Goal: Check status

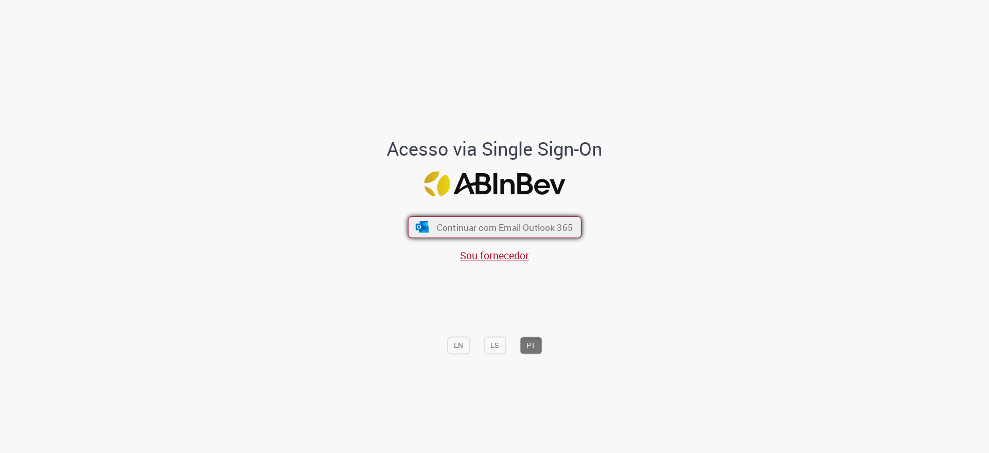
click at [559, 223] on span "Continuar com Email Outlook 365" at bounding box center [504, 227] width 136 height 12
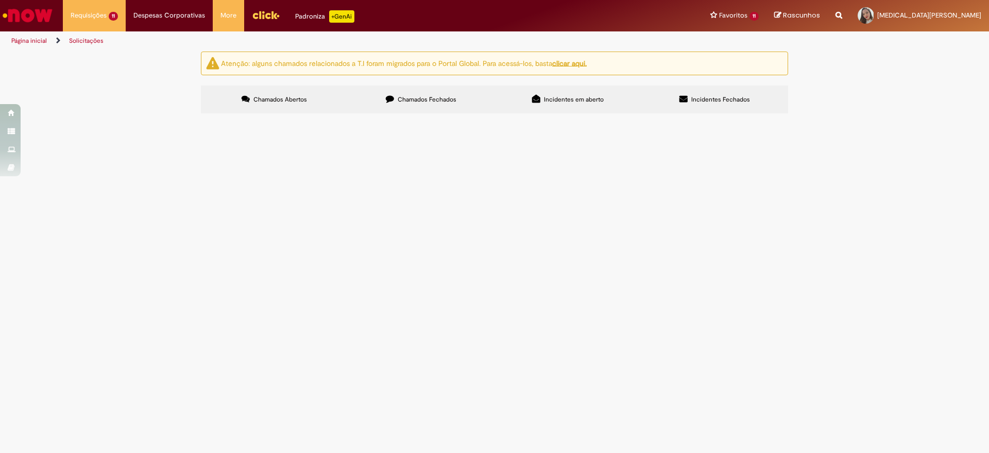
click at [400, 112] on label "Chamados Fechados" at bounding box center [421, 100] width 147 height 28
click at [0, 0] on span "Cadastro de Material" at bounding box center [0, 0] width 0 height 0
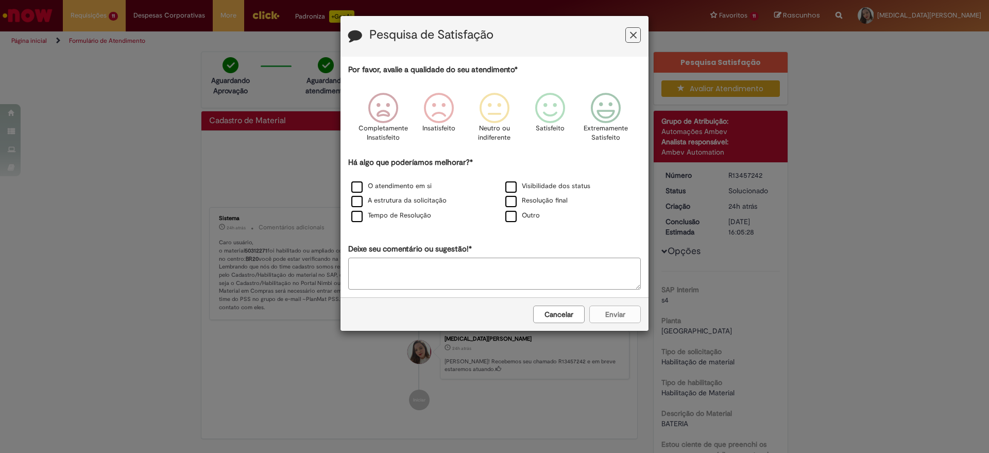
click at [630, 40] on button "Feedback" at bounding box center [632, 34] width 15 height 15
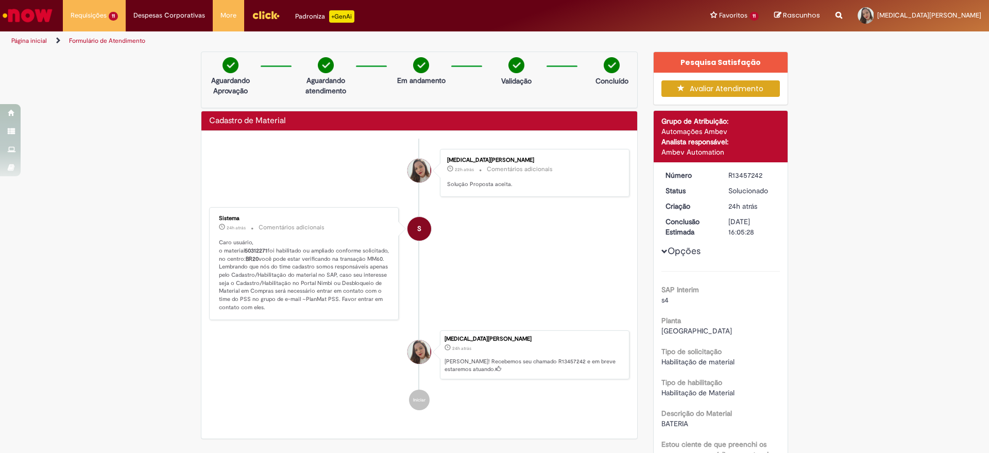
click at [258, 249] on b "50312271" at bounding box center [256, 251] width 23 height 8
copy p "50312271"
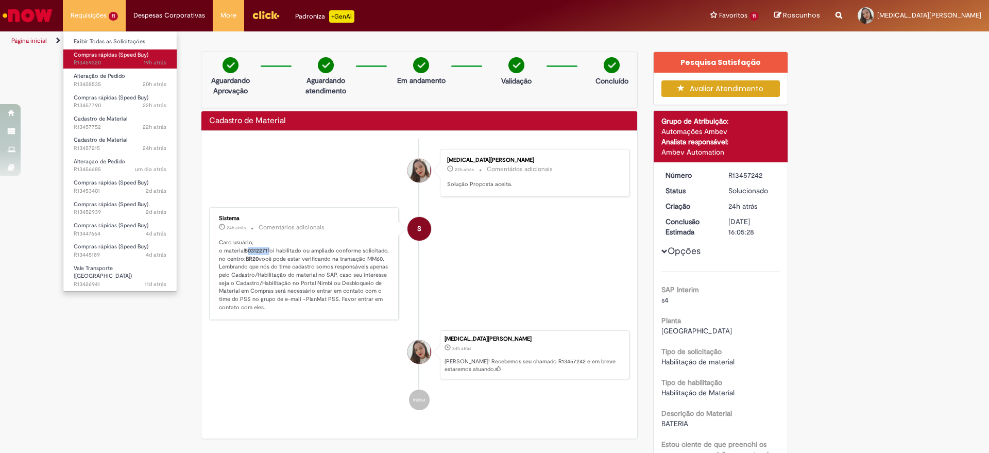
click at [99, 59] on span "19h atrás 19 horas atrás R13459320" at bounding box center [120, 63] width 93 height 8
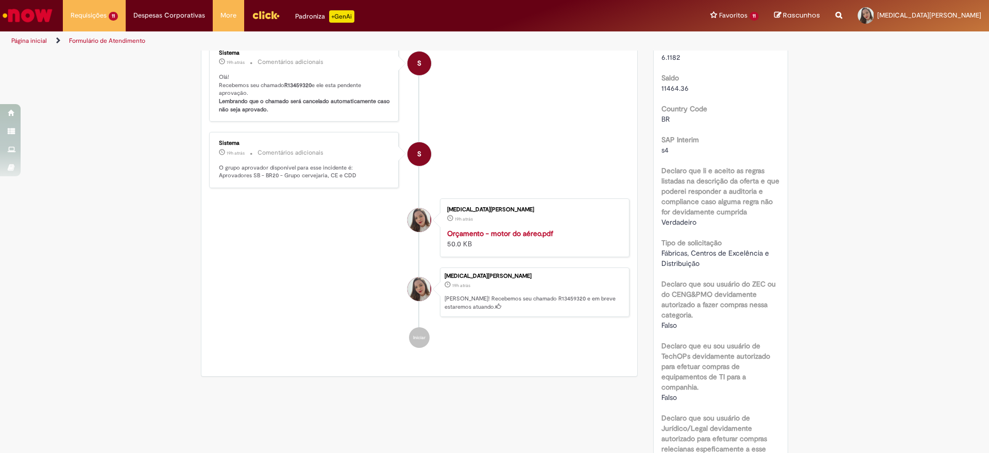
scroll to position [54, 0]
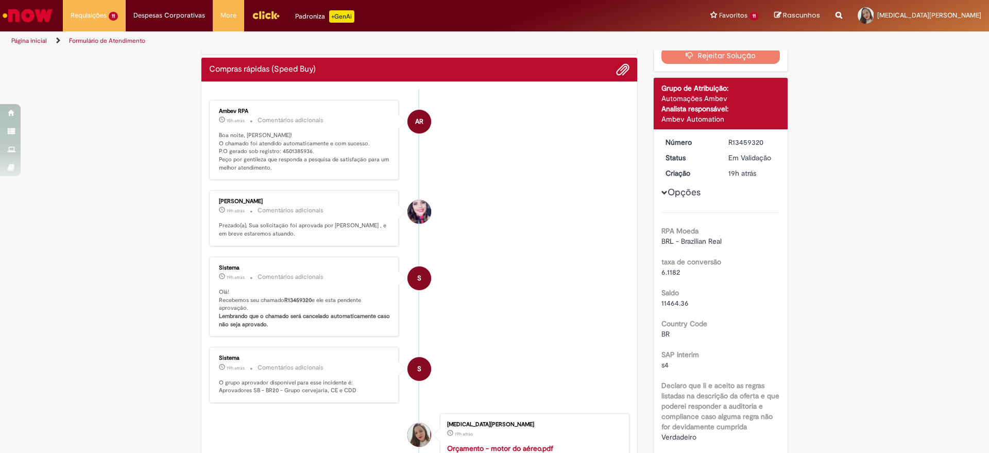
click at [286, 148] on p "Boa noite, [PERSON_NAME]! O chamado foi atendido automaticamente e com sucesso.…" at bounding box center [305, 151] width 172 height 41
copy p "4501385936"
click at [478, 222] on li "[PERSON_NAME] 19h atrás 19 horas atrás Comentários adicionais Prezado(a), Sua s…" at bounding box center [419, 218] width 420 height 56
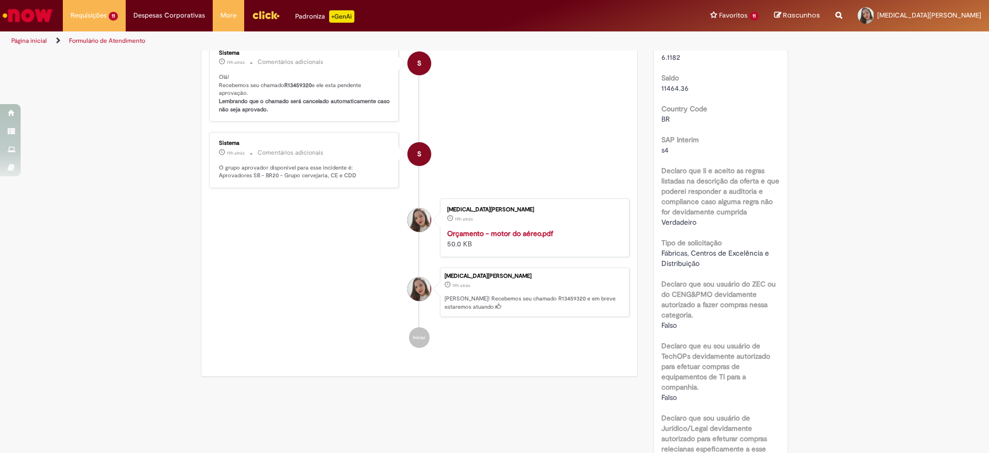
scroll to position [322, 0]
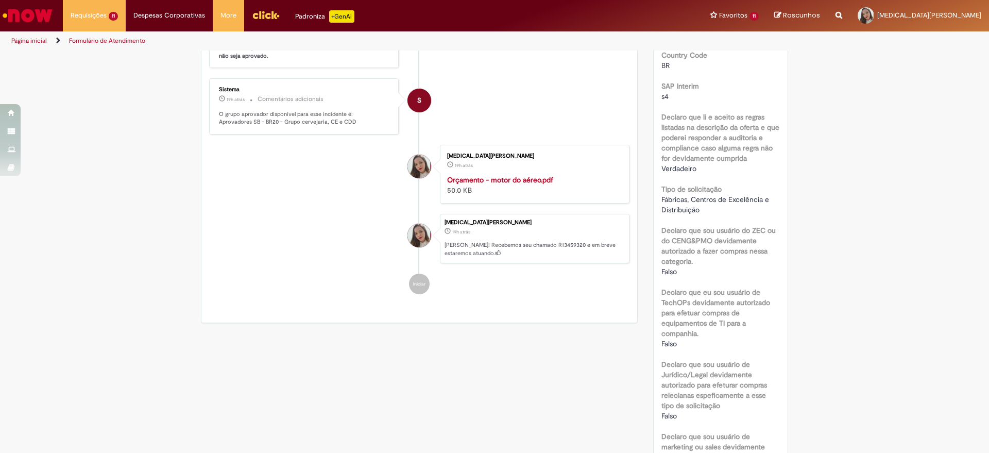
click at [506, 184] on strong "Orçamento - motor do aéreo.pdf" at bounding box center [500, 179] width 106 height 9
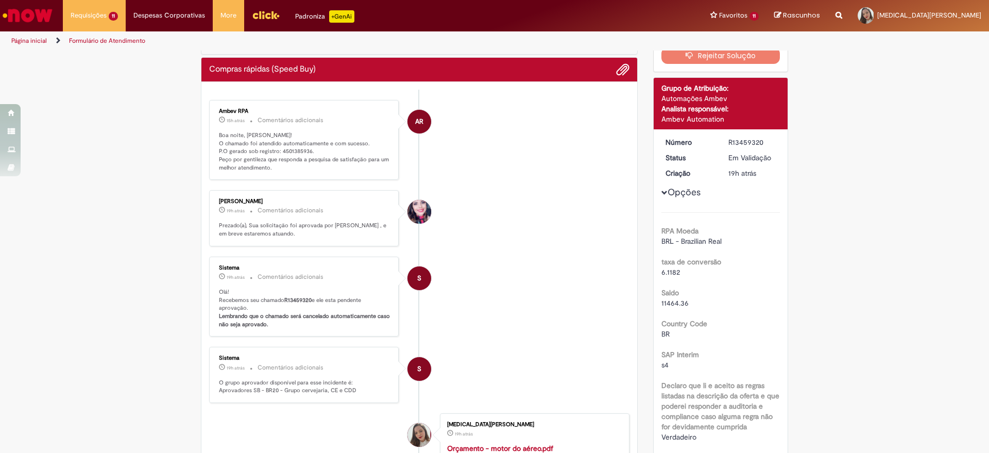
scroll to position [0, 0]
